Goal: Check status: Check status

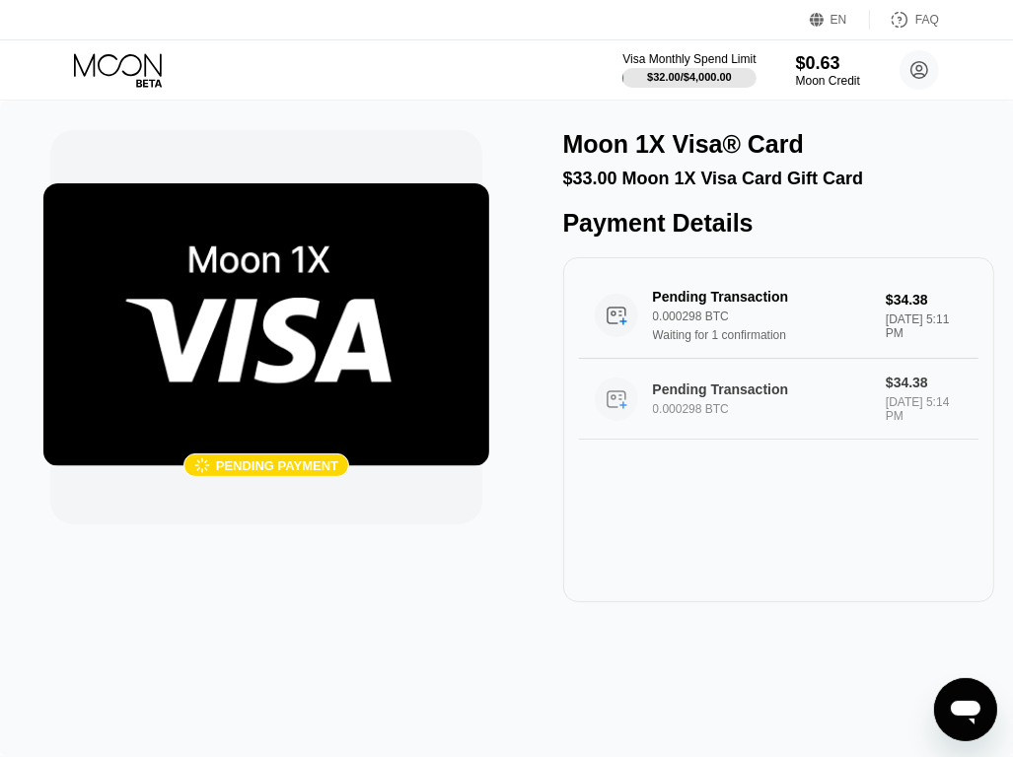
click at [788, 397] on div "Pending Transaction" at bounding box center [768, 390] width 231 height 16
click at [280, 319] on img at bounding box center [266, 324] width 446 height 283
